Goal: Transaction & Acquisition: Purchase product/service

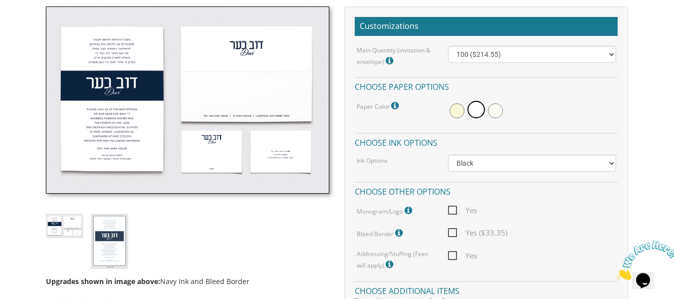
scroll to position [316, 0]
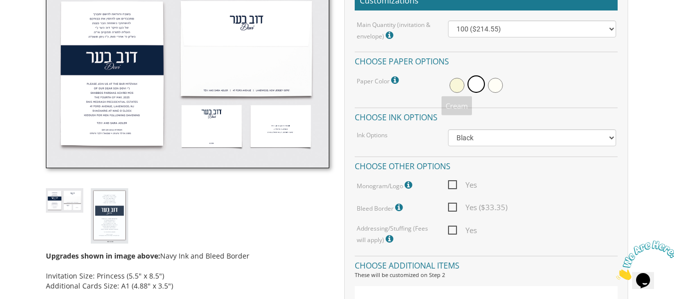
click at [454, 86] on span at bounding box center [457, 85] width 15 height 15
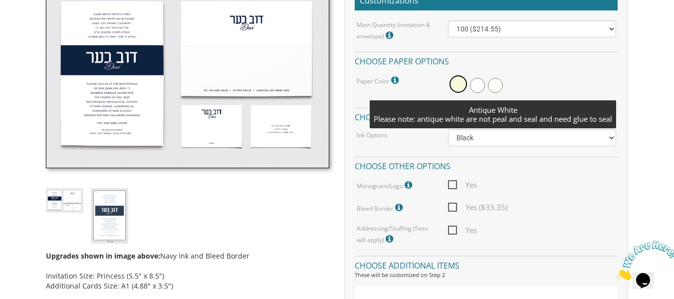
click at [494, 83] on span at bounding box center [495, 85] width 15 height 15
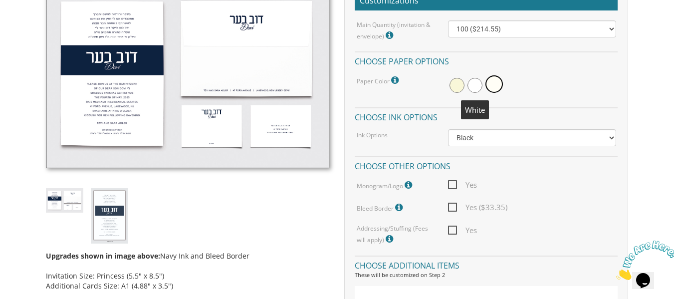
click at [476, 84] on span at bounding box center [475, 85] width 15 height 15
click at [461, 85] on span at bounding box center [457, 85] width 15 height 15
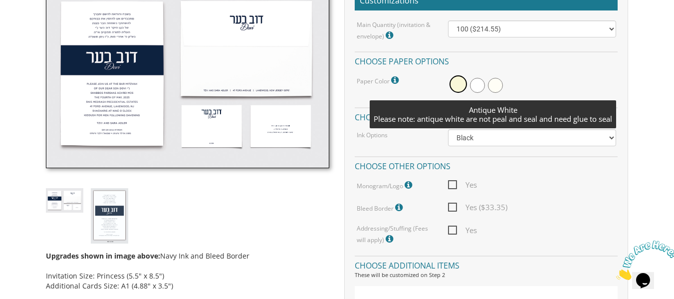
click at [495, 83] on span at bounding box center [495, 85] width 15 height 15
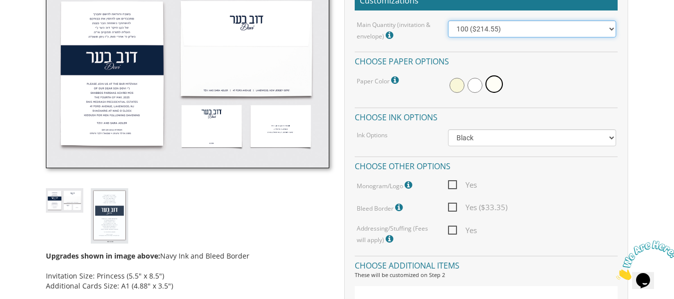
click at [486, 34] on select "100 ($214.55) 200 ($254.60) 300 ($294.25) 400 ($333.55) 500 ($373.90) 600 ($413…" at bounding box center [532, 28] width 168 height 17
select select "200"
click at [448, 20] on select "100 ($214.55) 200 ($254.60) 300 ($294.25) 400 ($333.55) 500 ($373.90) 600 ($413…" at bounding box center [532, 28] width 168 height 17
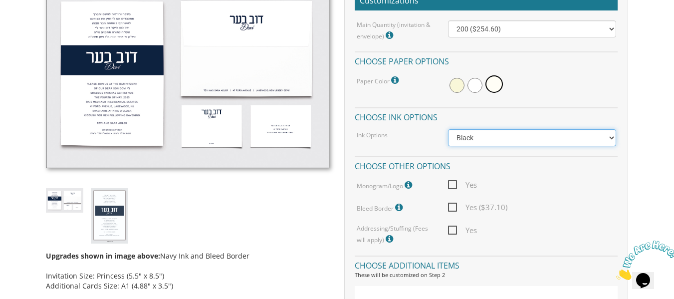
click at [536, 142] on select "Black Colored Ink ($65.00) Black + One Color ($100.00) Two Colors ($165.00)" at bounding box center [532, 137] width 168 height 17
click at [536, 141] on select "Black Colored Ink ($65.00) Black + One Color ($100.00) Two Colors ($165.00)" at bounding box center [532, 137] width 168 height 17
click at [538, 154] on div "Main Quantity (invitation & envelope) Invitation Size: Princess (5.5" x 8.5") 1…" at bounding box center [486, 132] width 263 height 225
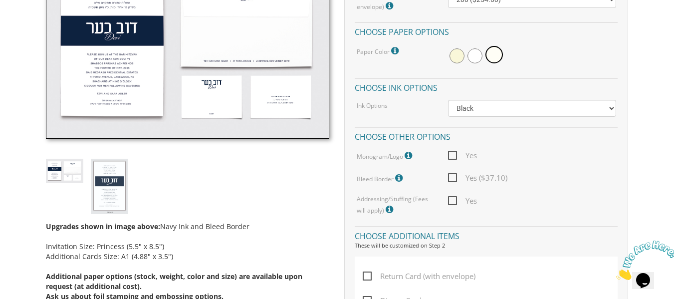
scroll to position [366, 0]
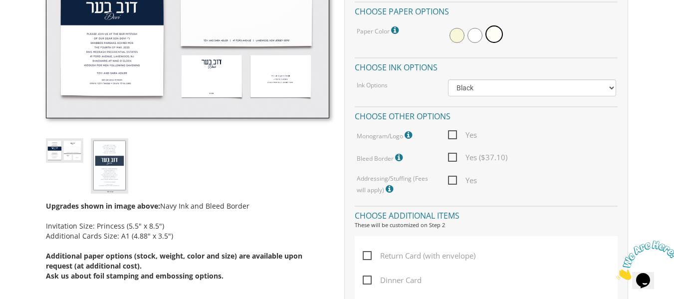
click at [455, 133] on span "Yes" at bounding box center [462, 135] width 29 height 12
click at [455, 133] on input "Yes" at bounding box center [451, 134] width 6 height 6
checkbox input "true"
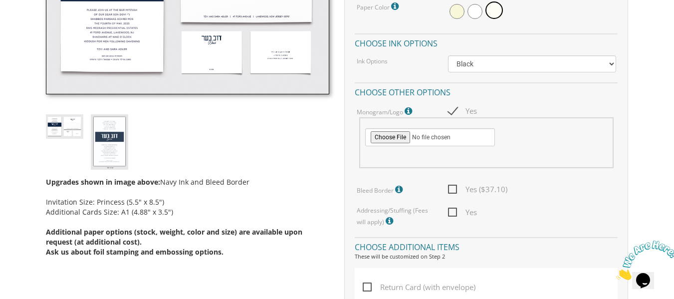
scroll to position [416, 0]
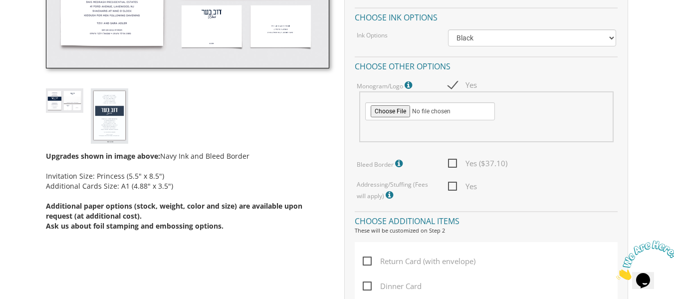
click at [453, 186] on span "Yes" at bounding box center [462, 186] width 29 height 12
click at [453, 186] on input "Yes" at bounding box center [451, 185] width 6 height 6
checkbox input "true"
click at [366, 199] on label "Addressing/Stuffing (Fees will apply) Additional Fees will apply. Please speak …" at bounding box center [395, 190] width 76 height 21
click at [416, 188] on label "Addressing/Stuffing (Fees will apply) Additional Fees will apply. Please speak …" at bounding box center [395, 190] width 76 height 21
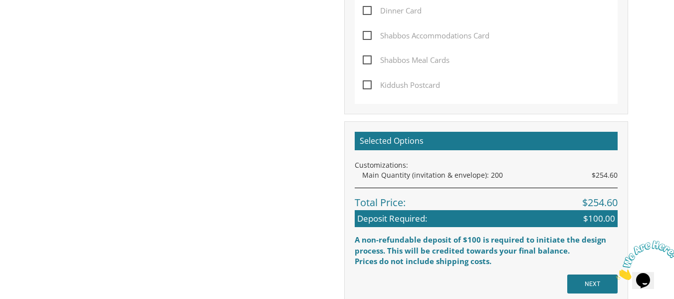
scroll to position [712, 0]
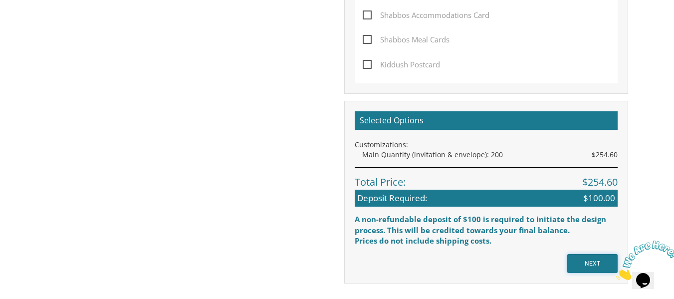
click at [599, 263] on input "NEXT" at bounding box center [593, 263] width 50 height 19
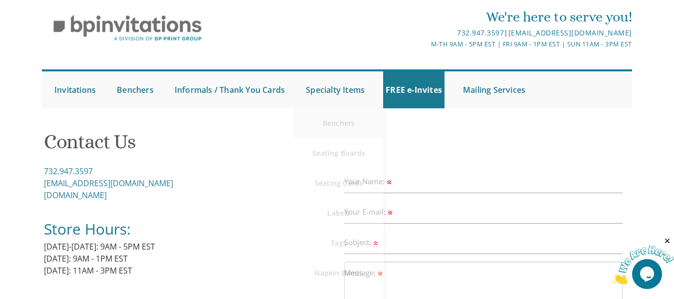
scroll to position [50, 0]
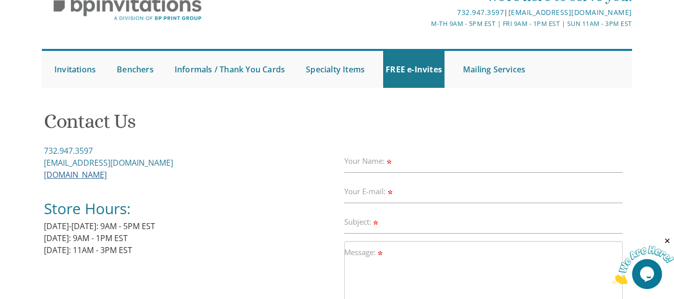
drag, startPoint x: 38, startPoint y: 164, endPoint x: 106, endPoint y: 171, distance: 68.7
click at [106, 171] on div "Contact Us 732.947.3597 [EMAIL_ADDRESS][DOMAIN_NAME] [DOMAIN_NAME] Store Hours:…" at bounding box center [337, 292] width 607 height 379
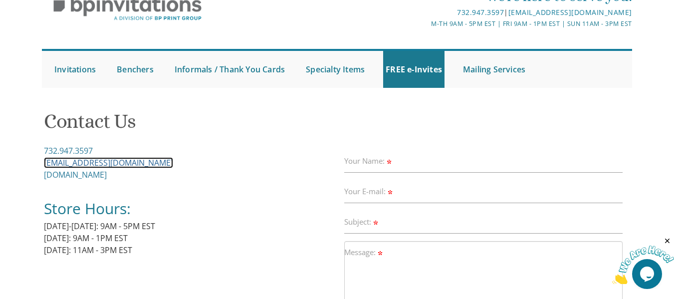
click at [102, 165] on link "Invitations@BPPrintGroup.com" at bounding box center [108, 162] width 129 height 11
click at [99, 159] on link "Invitations@BPPrintGroup.com" at bounding box center [108, 162] width 129 height 11
click at [100, 159] on link "Invitations@BPPrintGroup.com" at bounding box center [108, 162] width 129 height 11
click at [125, 176] on div "732.947.3597 Invitations@BPPrintGroup.com BPPrintGroup.com Store Hours: Monday-…" at bounding box center [190, 206] width 293 height 123
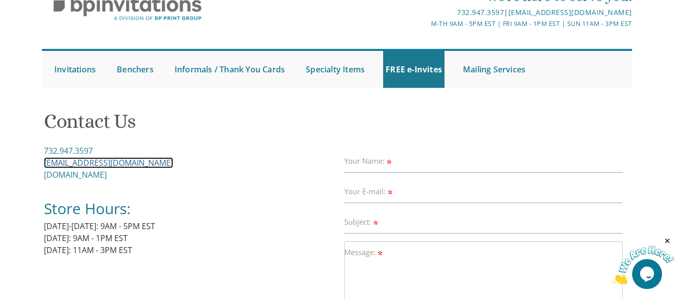
click at [112, 160] on link "Invitations@BPPrintGroup.com" at bounding box center [108, 162] width 129 height 11
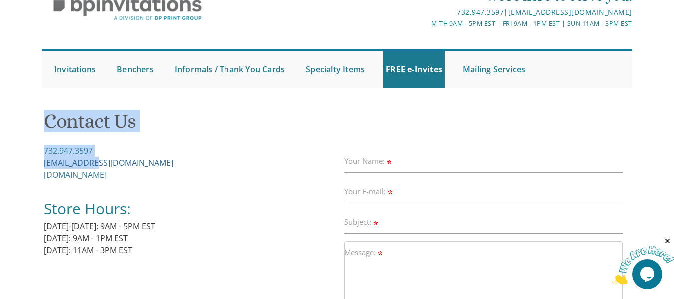
drag, startPoint x: 42, startPoint y: 157, endPoint x: 86, endPoint y: 163, distance: 44.8
click at [86, 163] on div "Contact Us 732.947.3597 Invitations@BPPrintGroup.com BPPrintGroup.com Store Hou…" at bounding box center [337, 270] width 590 height 334
click at [86, 163] on link "Invitations@BPPrintGroup.com" at bounding box center [108, 162] width 129 height 11
click at [168, 157] on div "732.947.3597 Invitations@BPPrintGroup.com BPPrintGroup.com Store Hours: Monday-…" at bounding box center [190, 206] width 293 height 123
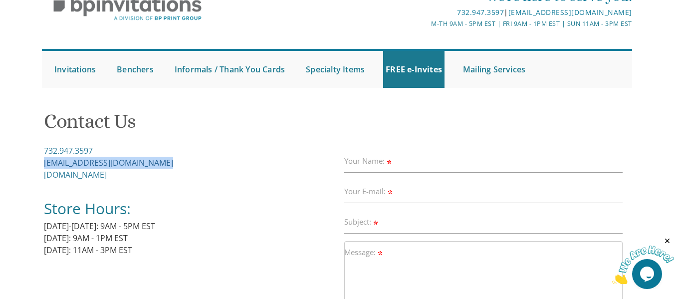
drag, startPoint x: 161, startPoint y: 163, endPoint x: 44, endPoint y: 164, distance: 116.3
click at [44, 164] on div "732.947.3597 Invitations@BPPrintGroup.com BPPrintGroup.com Store Hours: Monday-…" at bounding box center [190, 206] width 293 height 123
copy link "Invitations@BPPrintGroup.com"
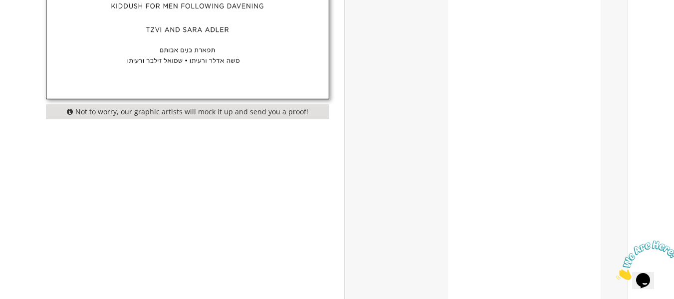
scroll to position [649, 0]
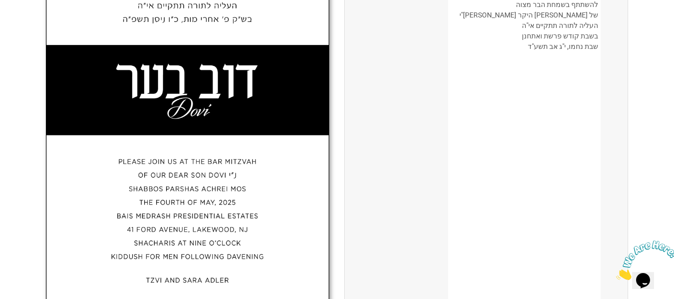
drag, startPoint x: 206, startPoint y: 72, endPoint x: 268, endPoint y: 62, distance: 62.3
click at [208, 72] on img at bounding box center [187, 130] width 283 height 437
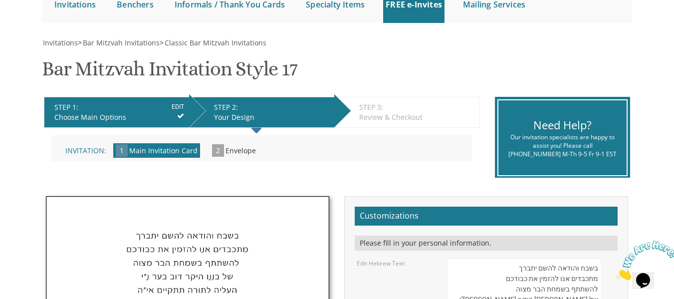
scroll to position [100, 0]
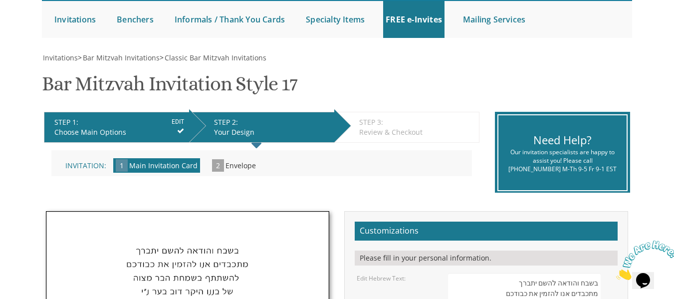
click at [242, 124] on div "STEP 2: EDIT" at bounding box center [271, 122] width 115 height 10
click at [216, 163] on span "2" at bounding box center [218, 165] width 12 height 12
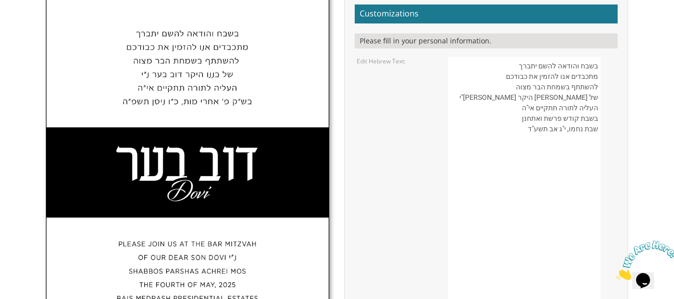
scroll to position [299, 0]
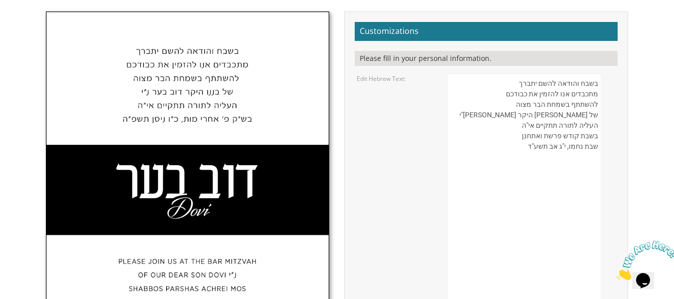
click at [185, 165] on img at bounding box center [187, 230] width 283 height 437
click at [180, 166] on img at bounding box center [187, 230] width 283 height 437
click at [179, 167] on img at bounding box center [187, 230] width 283 height 437
click at [376, 55] on div "Please fill in your personal information." at bounding box center [486, 58] width 263 height 15
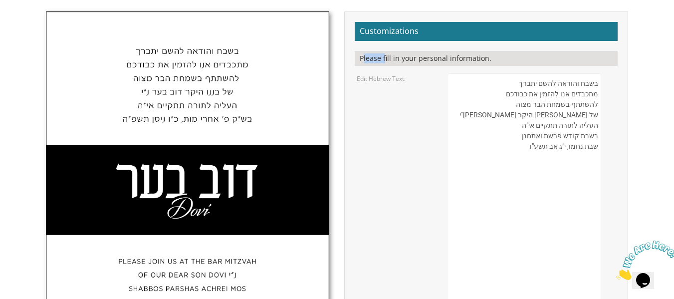
click at [376, 55] on div "Please fill in your personal information." at bounding box center [486, 58] width 263 height 15
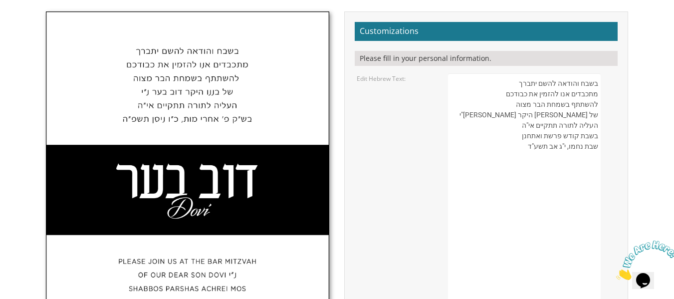
drag, startPoint x: 474, startPoint y: 128, endPoint x: 412, endPoint y: 126, distance: 62.4
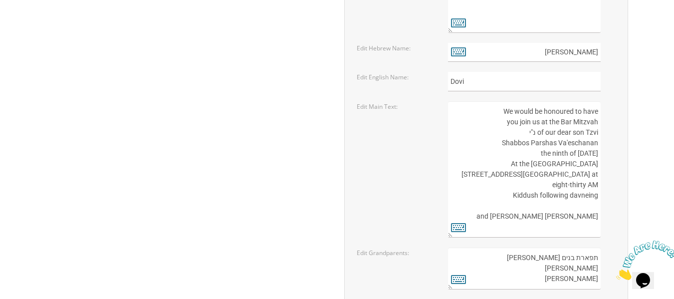
scroll to position [1348, 0]
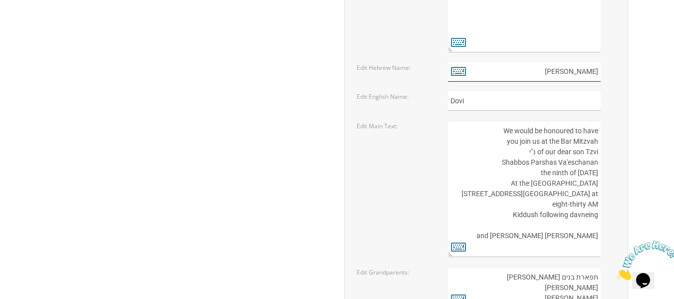
drag, startPoint x: 571, startPoint y: 74, endPoint x: 609, endPoint y: 76, distance: 38.0
click at [609, 76] on div "דוב בער" at bounding box center [532, 71] width 168 height 19
click at [459, 98] on input "Dovi" at bounding box center [524, 100] width 153 height 19
type input "A"
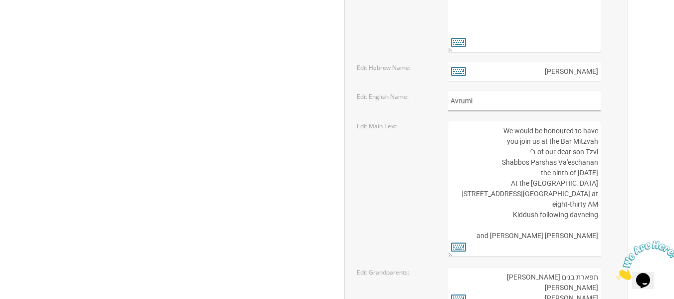
type input "Avrumi"
click at [583, 71] on input "דוב בער" at bounding box center [524, 71] width 153 height 19
click at [461, 70] on icon at bounding box center [458, 71] width 15 height 14
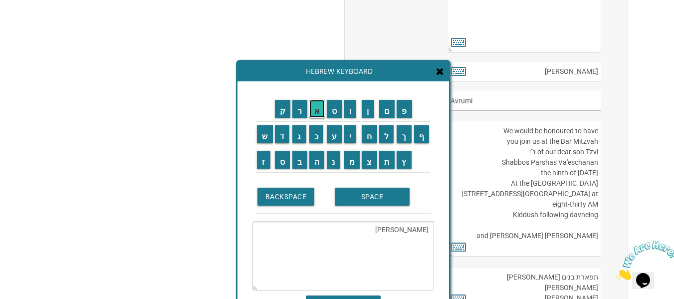
drag, startPoint x: 320, startPoint y: 108, endPoint x: 314, endPoint y: 115, distance: 9.6
click at [320, 108] on input "א" at bounding box center [317, 109] width 16 height 18
click at [302, 163] on input "ב" at bounding box center [299, 160] width 15 height 18
click at [297, 106] on input "ר" at bounding box center [299, 109] width 15 height 18
click at [319, 159] on input "ה" at bounding box center [316, 160] width 15 height 18
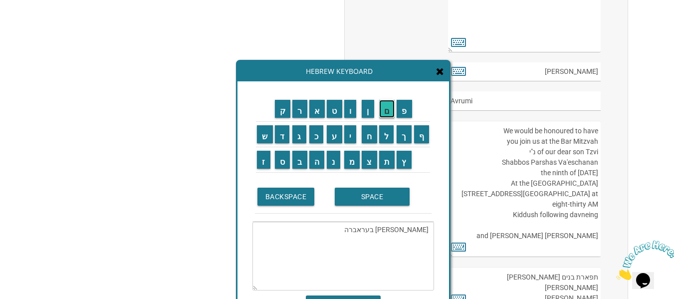
click at [391, 110] on input "ם" at bounding box center [387, 109] width 16 height 18
click at [356, 200] on input "SPACE" at bounding box center [372, 197] width 75 height 18
click at [370, 133] on input "ח" at bounding box center [369, 134] width 15 height 18
click at [333, 163] on input "נ" at bounding box center [333, 160] width 13 height 18
click at [351, 112] on input "ו" at bounding box center [350, 109] width 12 height 18
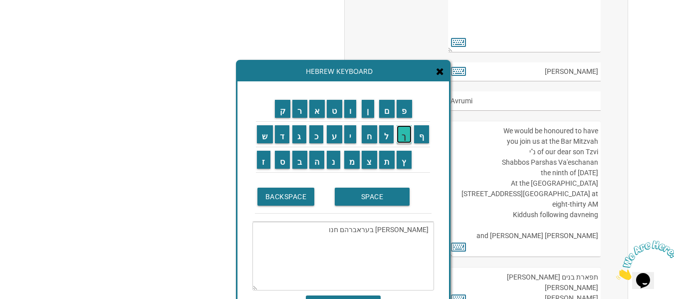
click at [406, 135] on input "ך" at bounding box center [404, 134] width 15 height 18
click at [405, 228] on textarea "דוב בעראברהם חנוך" at bounding box center [344, 256] width 182 height 69
drag, startPoint x: 406, startPoint y: 229, endPoint x: 441, endPoint y: 235, distance: 36.0
click at [441, 235] on div "ק ר א ט ו ן ם פ ש ד ג כ ע י ח ל" at bounding box center [344, 203] width 212 height 245
click at [424, 230] on textarea "[PERSON_NAME]" at bounding box center [344, 256] width 182 height 69
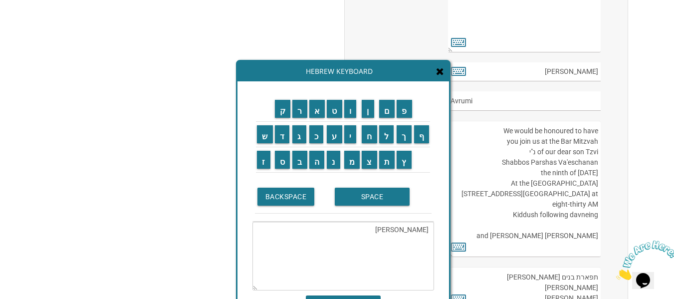
click at [428, 229] on textarea "[PERSON_NAME]" at bounding box center [344, 256] width 182 height 69
click at [427, 229] on textarea "[PERSON_NAME]" at bounding box center [344, 256] width 182 height 69
type textarea "[PERSON_NAME]"
click at [438, 185] on div "ק ר א ט ו ן ם פ ש ד ג כ ע י ח ל" at bounding box center [344, 203] width 212 height 245
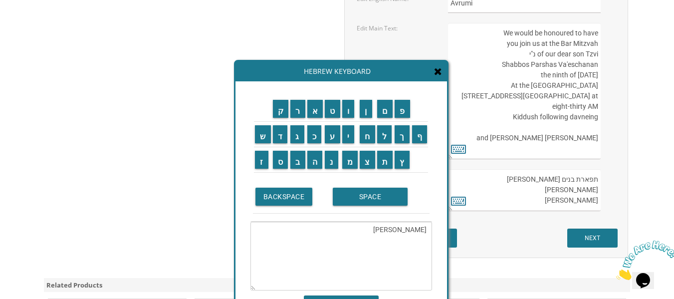
scroll to position [1447, 0]
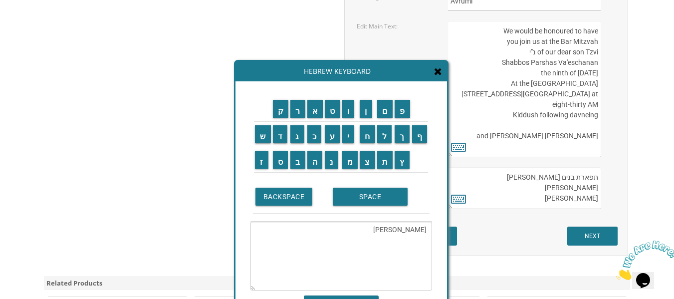
drag, startPoint x: 248, startPoint y: 210, endPoint x: 261, endPoint y: 218, distance: 14.8
click at [249, 210] on div "ק ר א ט ו ן ם פ ש ד ג כ ע י ח ל" at bounding box center [342, 203] width 212 height 245
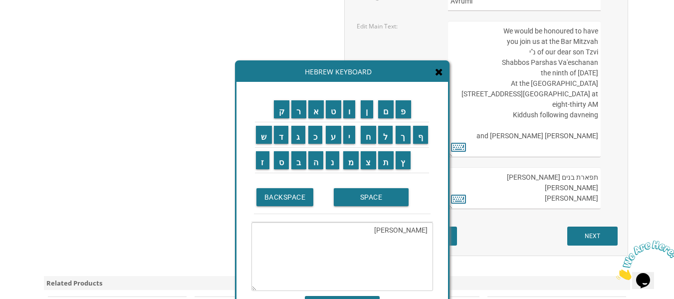
click at [271, 231] on textarea "[PERSON_NAME]" at bounding box center [343, 256] width 182 height 69
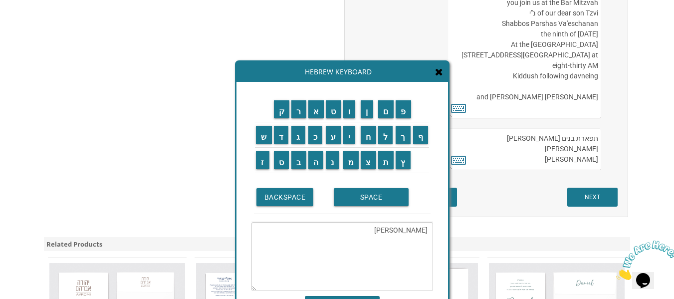
scroll to position [1547, 0]
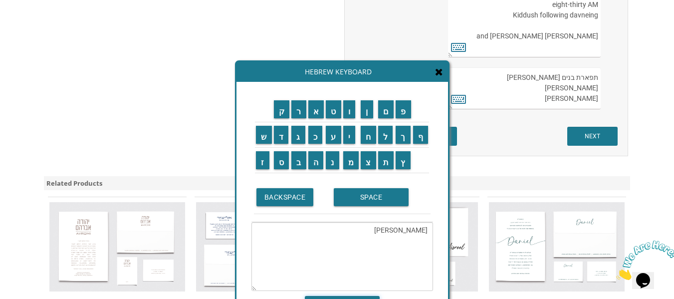
click at [315, 296] on input "SAVE" at bounding box center [342, 303] width 75 height 15
type input "[PERSON_NAME]"
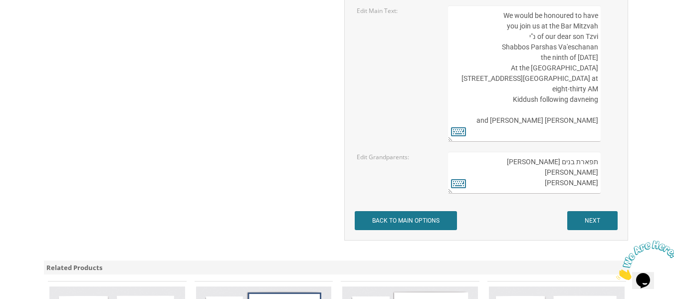
scroll to position [1469, 0]
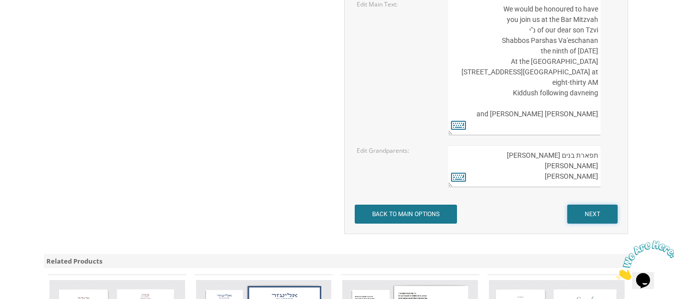
click at [601, 211] on input "NEXT" at bounding box center [593, 214] width 50 height 19
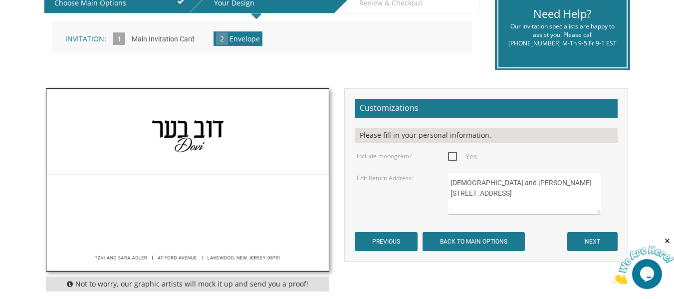
scroll to position [250, 0]
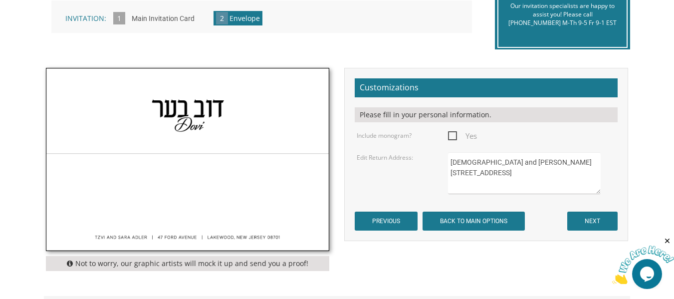
click at [485, 166] on textarea "Rabbi and Mrs. Boruch Kohn 583 Ridge Avenue Lakewood, NJ 08701" at bounding box center [524, 173] width 153 height 42
click at [484, 166] on textarea "Rabbi and Mrs. Boruch Kohn 583 Ridge Avenue Lakewood, NJ 08701" at bounding box center [524, 173] width 153 height 42
click at [590, 223] on input "NEXT" at bounding box center [593, 221] width 50 height 19
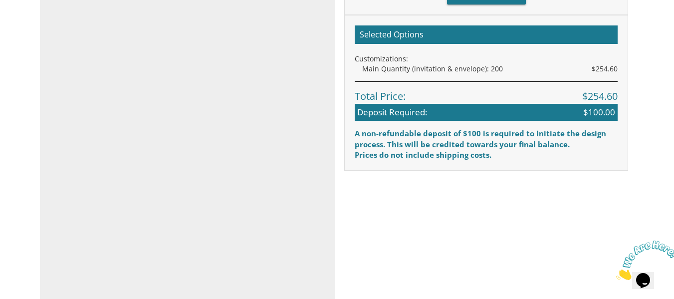
scroll to position [299, 0]
